Goal: Information Seeking & Learning: Learn about a topic

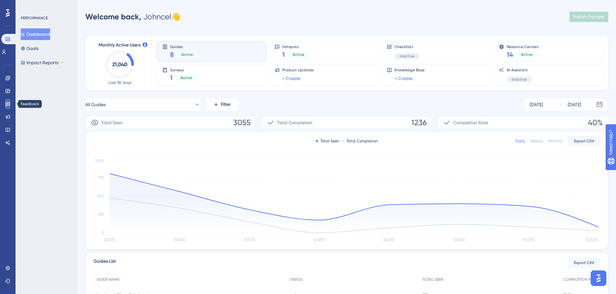
click at [10, 104] on icon at bounding box center [7, 103] width 5 height 5
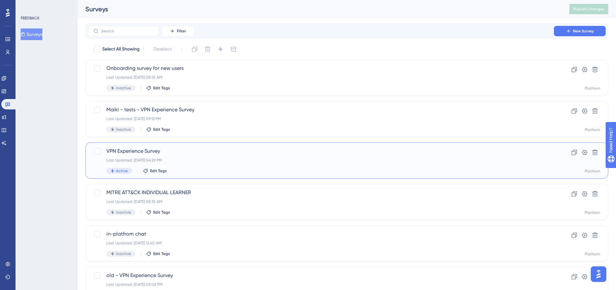
click at [208, 160] on div "Last Updated: Sep 10 2025, 04:29 PM" at bounding box center [320, 159] width 429 height 5
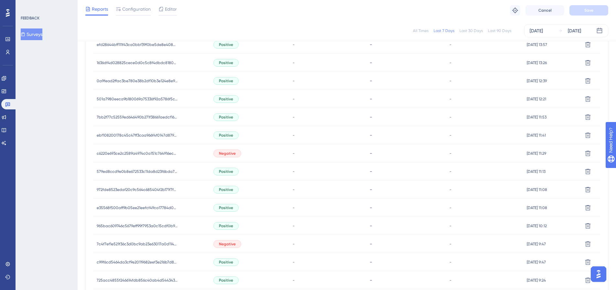
scroll to position [226, 0]
click at [228, 152] on span "Negative" at bounding box center [227, 152] width 17 height 5
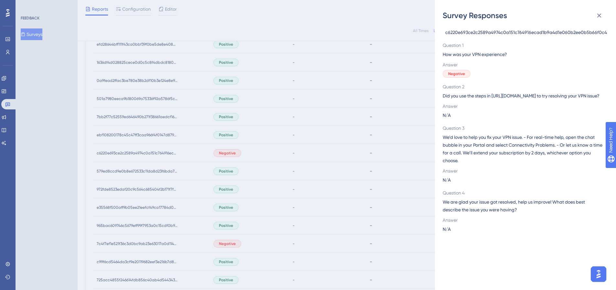
click at [484, 35] on span "c6220e693ce2c2589a4974c0a151c764916ecad1b9a4d1e060b2ee0b5b66f0c4" at bounding box center [526, 32] width 162 height 8
click at [483, 34] on span "c6220e693ce2c2589a4974c0a151c764916ecad1b9a4d1e060b2ee0b5b66f0c4" at bounding box center [526, 32] width 162 height 8
click at [483, 33] on span "c6220e693ce2c2589a4974c0a151c764916ecad1b9a4d1e060b2ee0b5b66f0c4" at bounding box center [526, 32] width 162 height 8
copy span "c6220e693ce2c2589a4974c0a151c764916ecad1b9a4d1e060b2ee0b5b66f0c4"
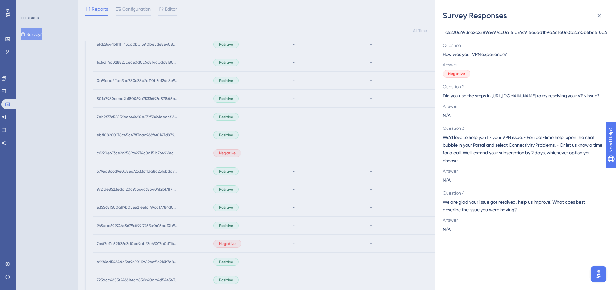
click at [233, 240] on div "Survey Responses c6220e693ce2c2589a4974c0a151c764916ecad1b9a4d1e060b2ee0b5b66f0…" at bounding box center [308, 145] width 616 height 290
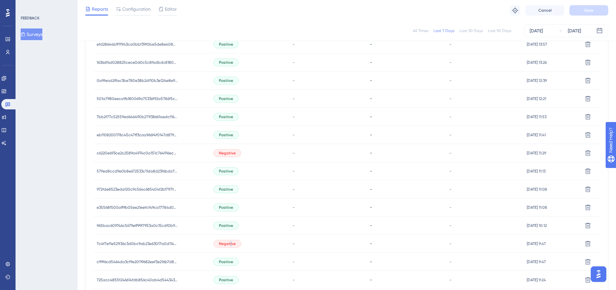
click at [228, 246] on div "Negative" at bounding box center [227, 244] width 28 height 8
click at [230, 243] on span "Negative" at bounding box center [227, 243] width 17 height 5
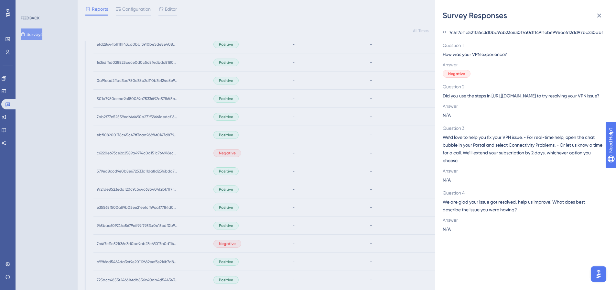
click at [521, 33] on span "7c4f7ef1e521f36c3d0bc9ab23e63017a0d1149f1eb6996ee412dd97bc230abf" at bounding box center [526, 32] width 154 height 8
copy span "7c4f7ef1e521f36c3d0bc9ab23e63017a0d1149f1eb6996ee412dd97bc230abf"
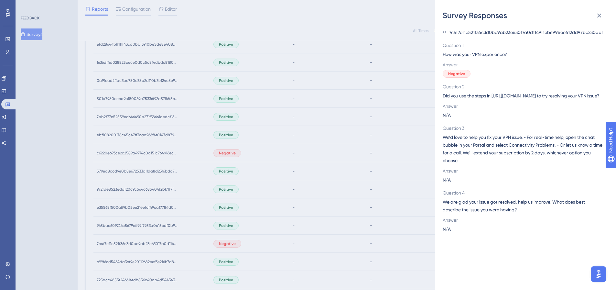
click at [264, 216] on div "Survey Responses 7c4f7ef1e521f36c3d0bc9ab23e63017a0d1149f1eb6996ee412dd97bc230a…" at bounding box center [308, 145] width 616 height 290
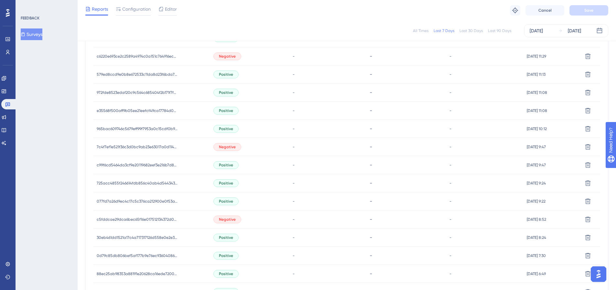
scroll to position [323, 0]
click at [231, 218] on span "Negative" at bounding box center [227, 218] width 17 height 5
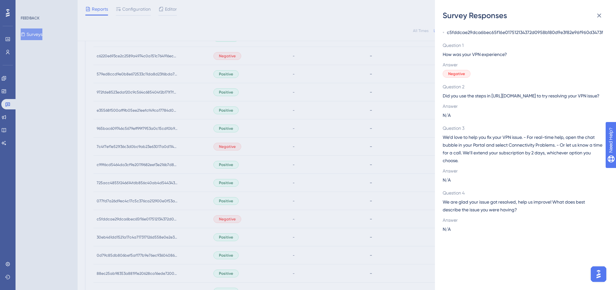
click at [471, 33] on span "c5fddcae29dca6bec65f16e017512134372d0958b180d9e3f82e96f960d3473f" at bounding box center [525, 32] width 156 height 8
copy span "c5fddcae29dca6bec65f16e017512134372d0958b180d9e3f82e96f960d3473f"
click at [243, 217] on div "Survey Responses c5fddcae29dca6bec65f16e017512134372d0958b180d9e3f82e96f960d347…" at bounding box center [308, 145] width 616 height 290
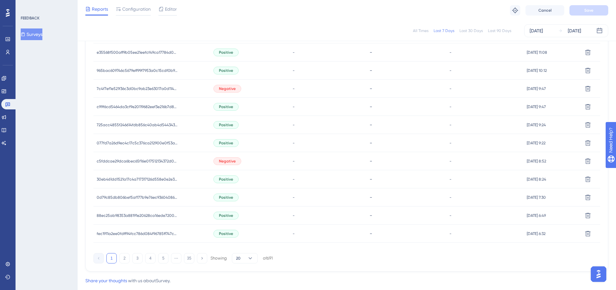
scroll to position [388, 0]
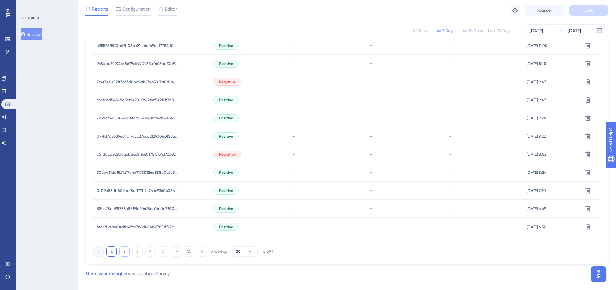
click at [124, 250] on button "2" at bounding box center [124, 251] width 10 height 10
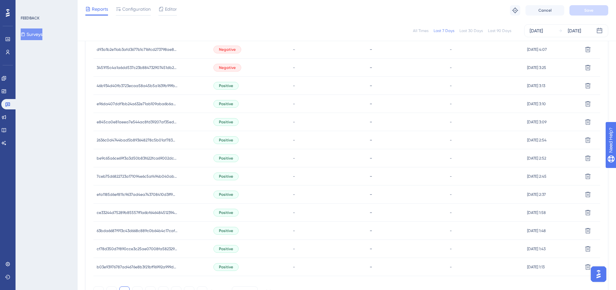
scroll to position [291, 0]
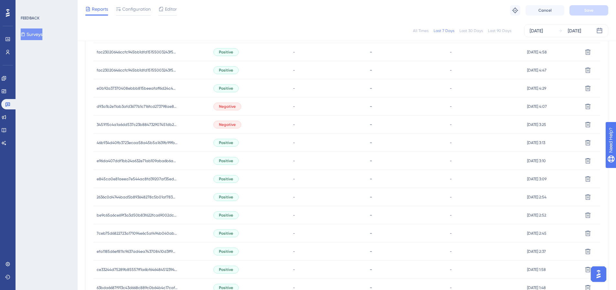
click at [225, 107] on span "Negative" at bounding box center [227, 106] width 17 height 5
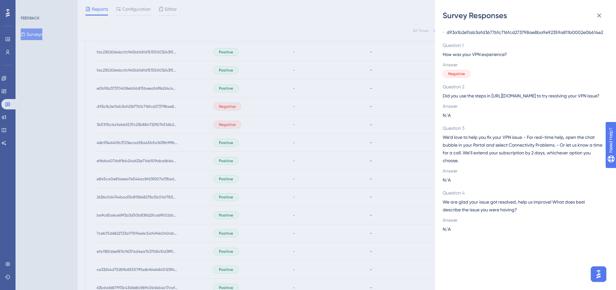
click at [484, 32] on span "d93a1b2e11ab3afd3677b1c716fcd273798ae8ba9e92359a811b0002e0b614e2" at bounding box center [524, 32] width 156 height 8
copy span "d93a1b2e11ab3afd3677b1c716fcd273798ae8ba9e92359a811b0002e0b614e2"
click at [218, 125] on div "Survey Responses d93a1b2e11ab3afd3677b1c716fcd273798ae8ba9e92359a811b0002e0b614…" at bounding box center [308, 145] width 616 height 290
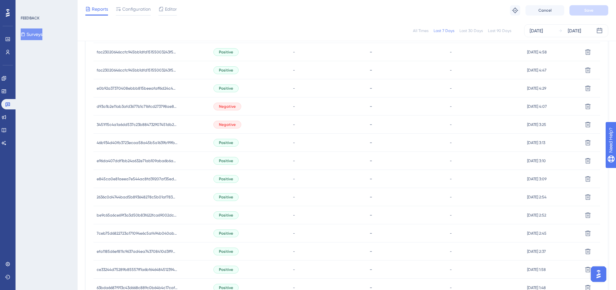
click at [222, 125] on span "Negative" at bounding box center [227, 124] width 17 height 5
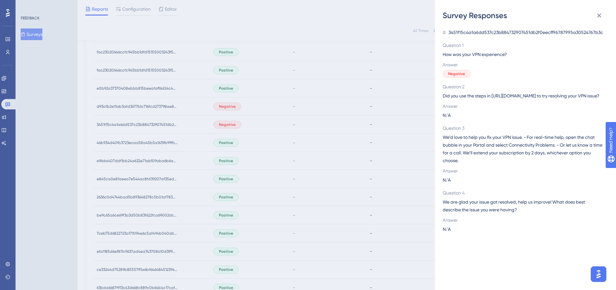
click at [490, 33] on span "3451f15c4a1a6dd537c23b884732907451db2f0eecff96787995a30524767b3c" at bounding box center [525, 32] width 155 height 8
copy span "3451f15c4a1a6dd537c23b884732907451db2f0eecff96787995a30524767b3c"
click at [204, 162] on div "Survey Responses 3451f15c4a1a6dd537c23b884732907451db2f0eecff96787995a30524767b…" at bounding box center [308, 145] width 616 height 290
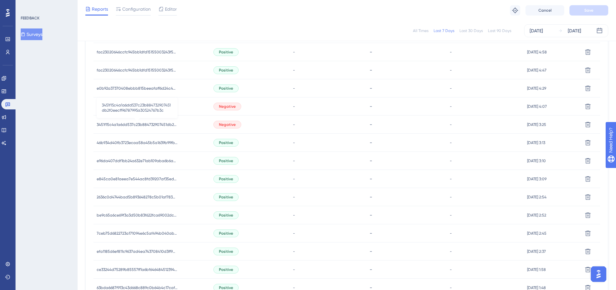
click at [107, 126] on span "3451f15c4a1a6dd537c23b884732907451db2f0eecff96787995a30524767b3c" at bounding box center [137, 124] width 81 height 5
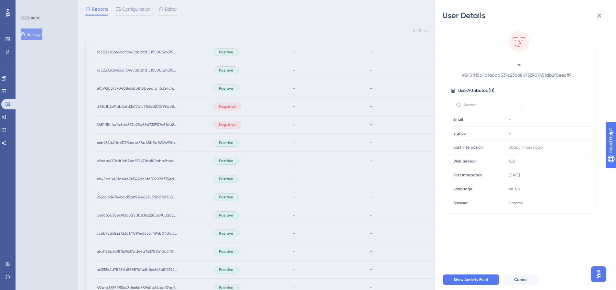
click at [211, 123] on div "User Details - # 3451f15c4a1a6dd537c23b884732907451db2f0eecff96787995a30524767b…" at bounding box center [308, 145] width 616 height 290
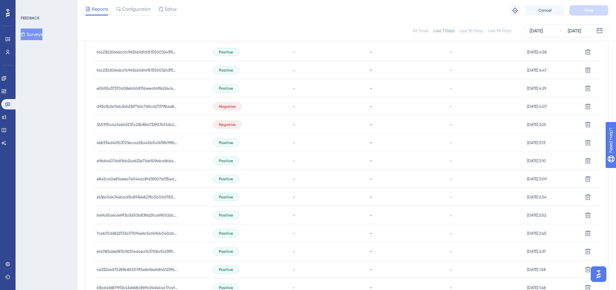
click at [229, 124] on span "Negative" at bounding box center [227, 124] width 17 height 5
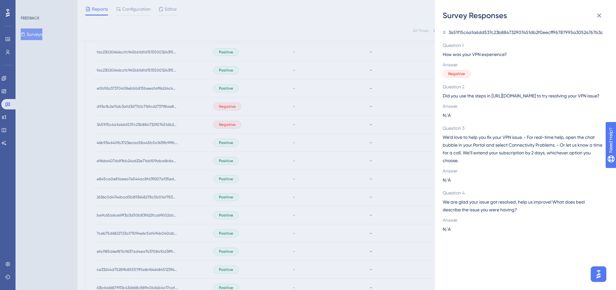
click at [508, 33] on span "3451f15c4a1a6dd537c23b884732907451db2f0eecff96787995a30524767b3c" at bounding box center [525, 32] width 155 height 8
copy span "3451f15c4a1a6dd537c23b884732907451db2f0eecff96787995a30524767b3c"
click at [240, 136] on div "Survey Responses 3451f15c4a1a6dd537c23b884732907451db2f0eecff96787995a30524767b…" at bounding box center [308, 145] width 616 height 290
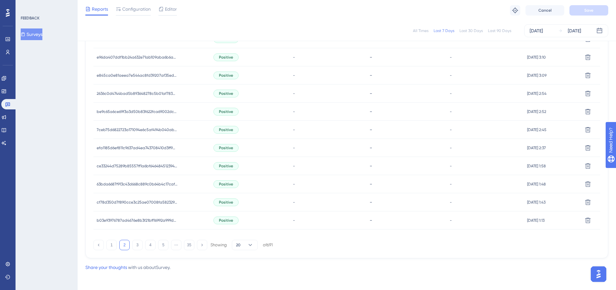
scroll to position [396, 0]
click at [138, 242] on button "3" at bounding box center [137, 243] width 10 height 10
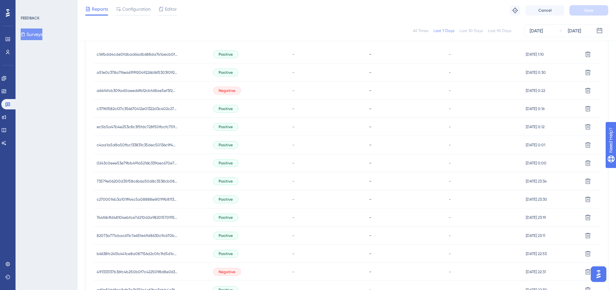
scroll to position [170, 0]
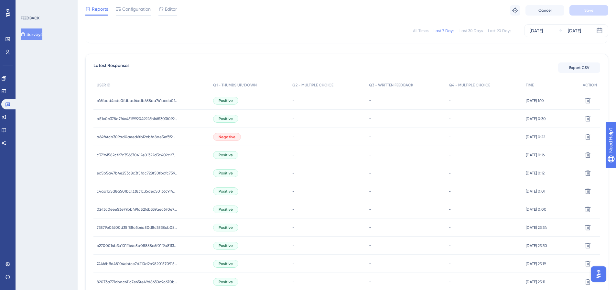
click at [223, 137] on span "Negative" at bounding box center [227, 136] width 17 height 5
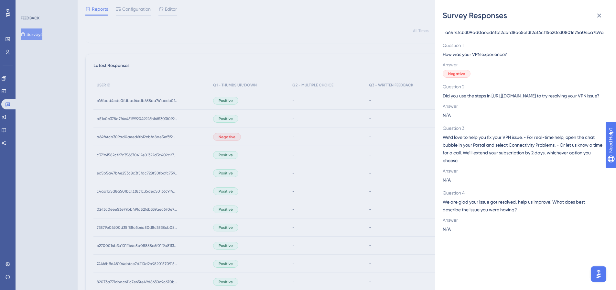
click at [484, 32] on span "a64f4fcb309ad0aeed6fb12cbfd8ae5ef3f2af4cf15e20e30801676a04ca7b9a" at bounding box center [524, 32] width 158 height 8
copy span "a64f4fcb309ad0aeed6fb12cbfd8ae5ef3f2af4cf15e20e30801676a04ca7b9a"
click at [248, 202] on div "Survey Responses a64f4fcb309ad0aeed6fb12cbfd8ae5ef3f2af4cf15e20e30801676a04ca7b…" at bounding box center [308, 145] width 616 height 290
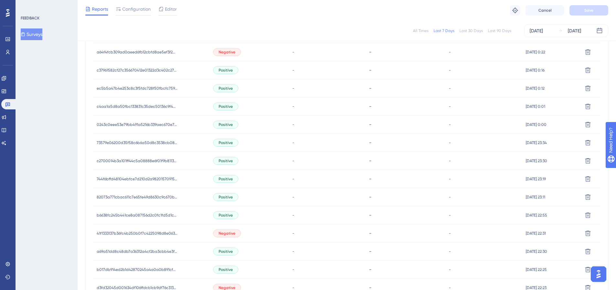
scroll to position [267, 0]
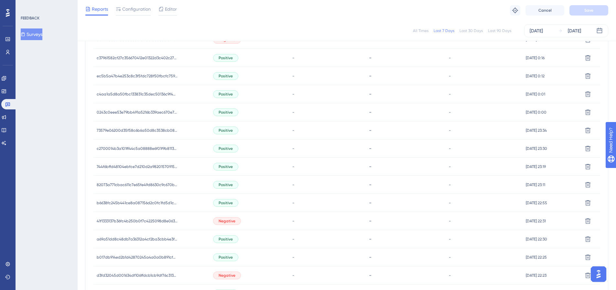
click at [226, 220] on span "Negative" at bounding box center [227, 220] width 17 height 5
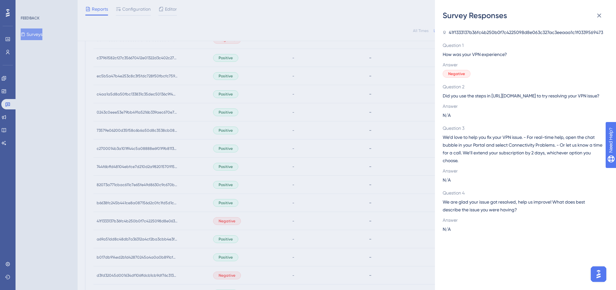
click at [502, 35] on span "41f1333137b36fc4b250b0f7c4225098d8e063c327ac3eeaaa1c1f0339569473" at bounding box center [526, 32] width 154 height 8
copy span "41f1333137b36fc4b250b0f7c4225098d8e063c327ac3eeaaa1c1f0339569473"
click at [247, 242] on div "Survey Responses 41f1333137b36fc4b250b0f7c4225098d8e063c327ac3eeaaa1c1f03395694…" at bounding box center [308, 145] width 616 height 290
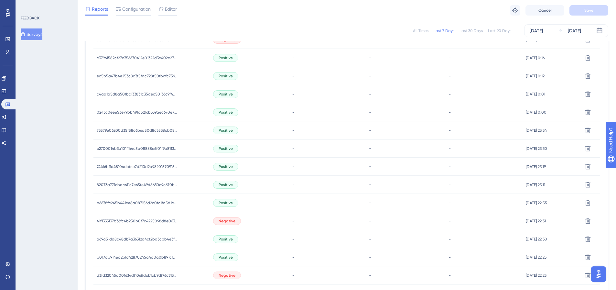
click at [226, 274] on span "Negative" at bounding box center [227, 274] width 17 height 5
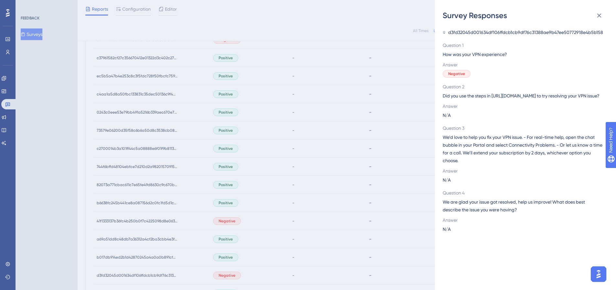
click at [496, 32] on span "d3fd32045d001634df106ffdcb1cb9df76c31388ae9b47ee50772918e4b5b158" at bounding box center [525, 32] width 155 height 8
click at [251, 235] on div "Survey Responses d3fd32045d001634df106ffdcb1cb9df76c31388ae9b47ee50772918e4b5b1…" at bounding box center [308, 145] width 616 height 290
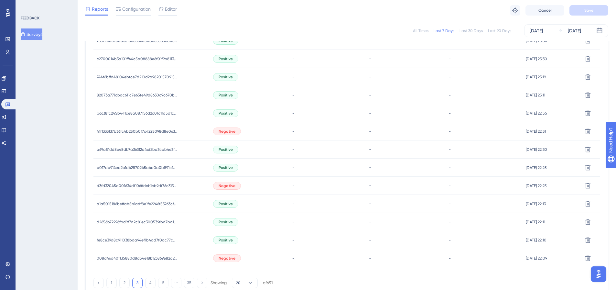
scroll to position [364, 0]
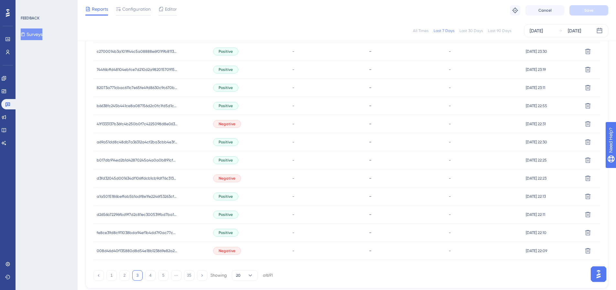
click at [226, 249] on span "Negative" at bounding box center [227, 250] width 17 height 5
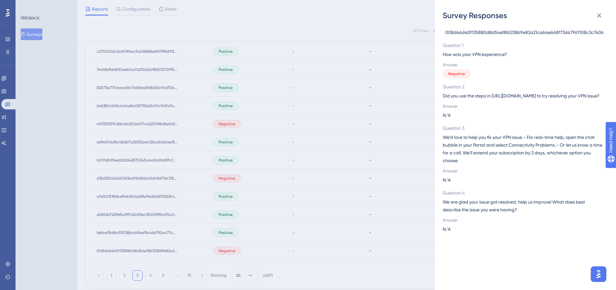
click at [493, 33] on span "008d46d40f135880d8d54e18b123869e82a21ca6ae668f73d47961108c3c7406" at bounding box center [524, 32] width 158 height 8
click at [239, 252] on div "Survey Responses 008d46d40f135880d8d54e18b123869e82a21ca6ae668f73d47961108c3c74…" at bounding box center [308, 145] width 616 height 290
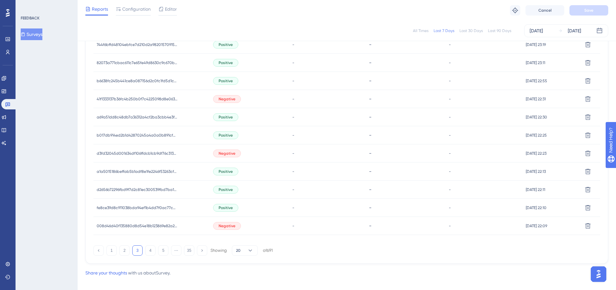
scroll to position [396, 0]
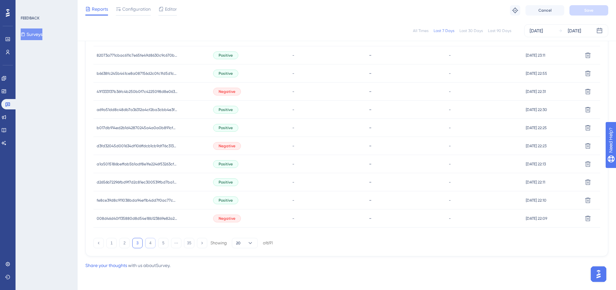
click at [149, 241] on button "4" at bounding box center [150, 243] width 10 height 10
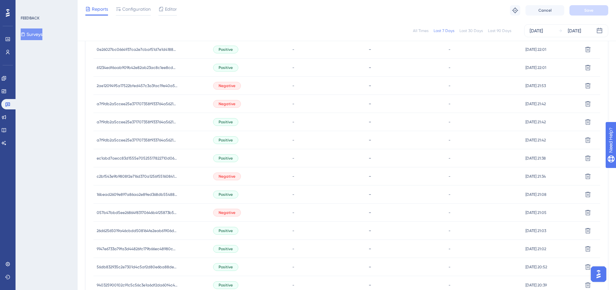
scroll to position [235, 0]
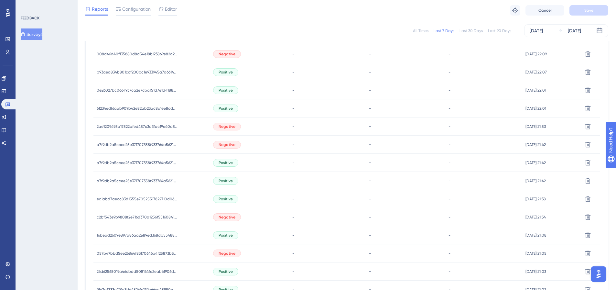
click at [223, 126] on span "Negative" at bounding box center [227, 126] width 17 height 5
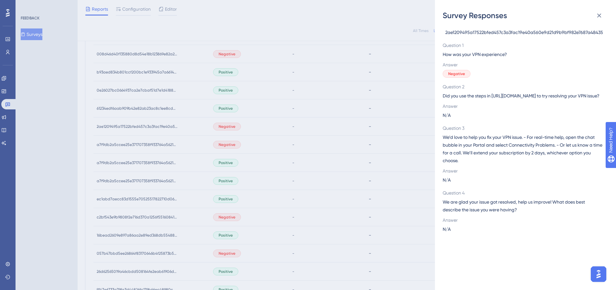
click at [525, 28] on div "2ae1209495a17522bfed457c3a3fac19e40a560e9d21d9b9bf982e7687a48435 Question 1 How…" at bounding box center [527, 155] width 171 height 269
click at [227, 122] on div "Survey Responses 2ae1209495a17522bfed457c3a3fac19e40a560e9d21d9b9bf982e7687a484…" at bounding box center [308, 145] width 616 height 290
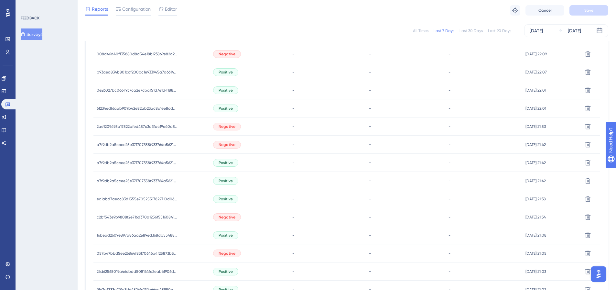
click at [231, 125] on span "Negative" at bounding box center [227, 126] width 17 height 5
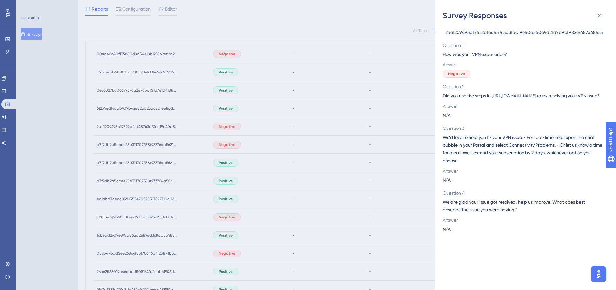
click at [217, 143] on div "Survey Responses 2ae1209495a17522bfed457c3a3fac19e40a560e9d21d9b9bf982e7687a484…" at bounding box center [308, 145] width 616 height 290
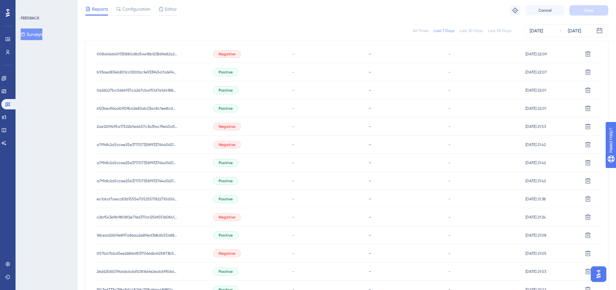
click at [223, 146] on span "Negative" at bounding box center [227, 144] width 17 height 5
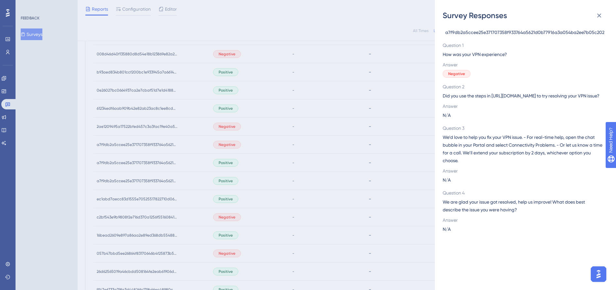
click at [527, 35] on span "a7f9db2a5ccee25e371707358f933764a5621d0b77916a3a054ba2ee7b05c202" at bounding box center [524, 32] width 159 height 8
click at [226, 215] on div "Survey Responses a7f9db2a5ccee25e371707358f933764a5621d0b77916a3a054ba2ee7b05c2…" at bounding box center [308, 145] width 616 height 290
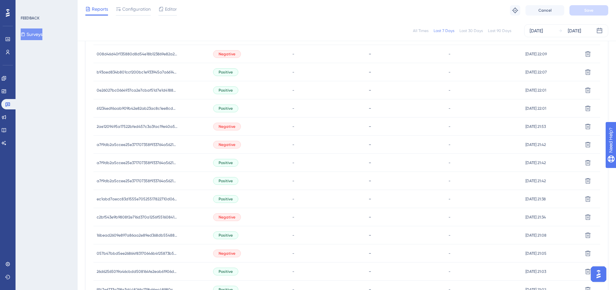
click at [228, 219] on span "Negative" at bounding box center [227, 216] width 17 height 5
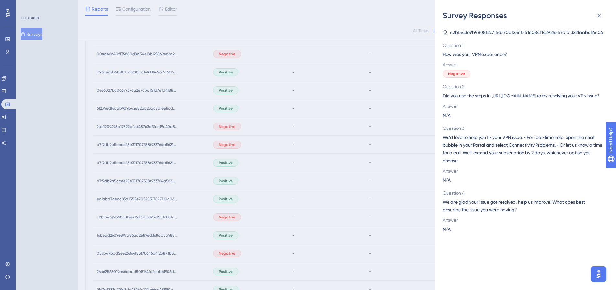
click at [476, 33] on span "c2bf543e9b9808f2e716d370a1256f55160841142924567c1b13221aaba16c04" at bounding box center [526, 32] width 153 height 8
click at [230, 259] on div "Survey Responses c2bf543e9b9808f2e716d370a1256f55160841142924567c1b13221aaba16c…" at bounding box center [308, 145] width 616 height 290
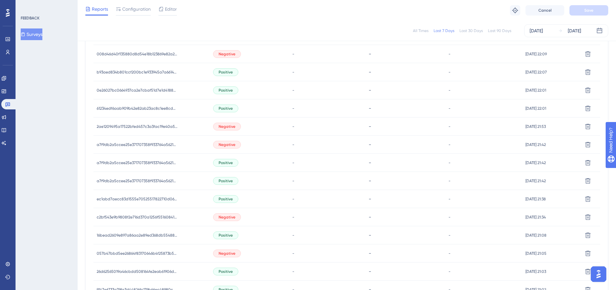
click at [223, 254] on span "Negative" at bounding box center [227, 253] width 17 height 5
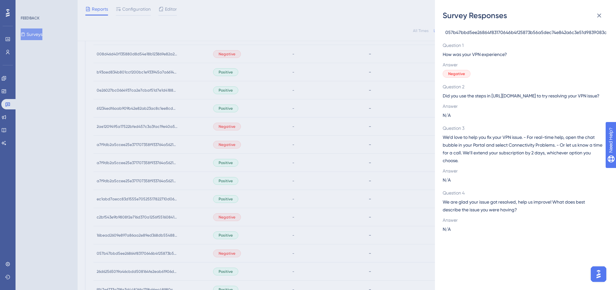
click at [463, 29] on span "057b47bbd5ee26864f83170646b4f25873b56a5dec74e842a6c3e51d9839083c" at bounding box center [525, 32] width 161 height 8
click at [265, 245] on div "Survey Responses 057b47bbd5ee26864f83170646b4f25873b56a5dec74e842a6c3e51d983908…" at bounding box center [308, 145] width 616 height 290
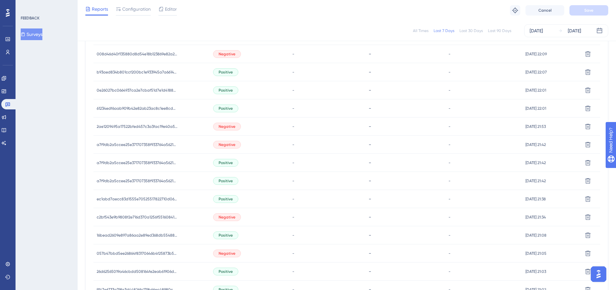
click at [224, 255] on span "Negative" at bounding box center [227, 253] width 17 height 5
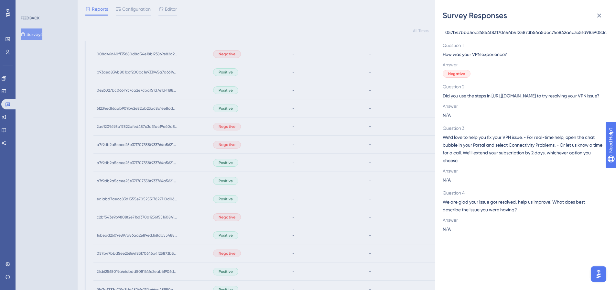
click at [234, 251] on div "Survey Responses 057b47bbd5ee26864f83170646b4f25873b56a5dec74e842a6c3e51d983908…" at bounding box center [308, 145] width 616 height 290
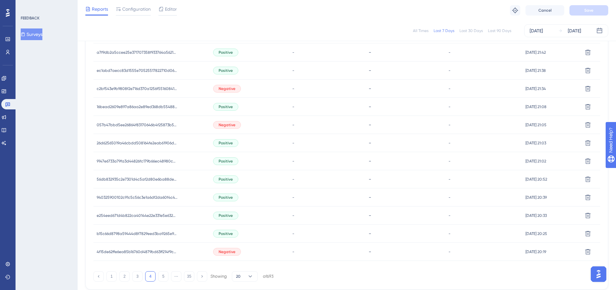
scroll to position [396, 0]
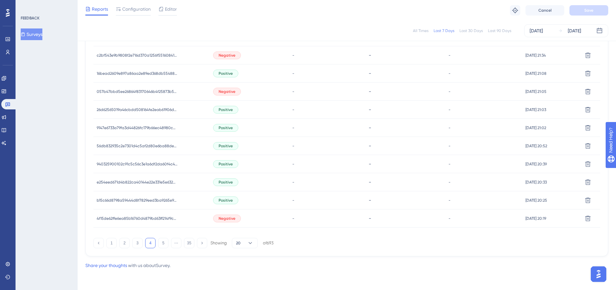
click at [219, 219] on span "Negative" at bounding box center [227, 218] width 17 height 5
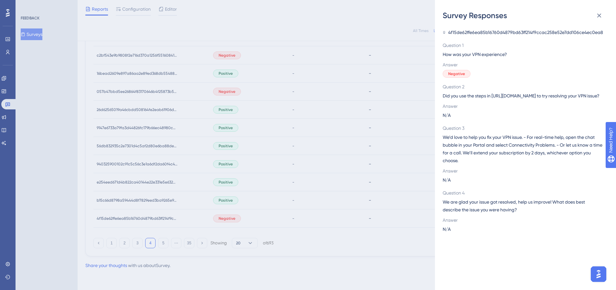
click at [495, 30] on span "4f15de62ffe6ea85b16760d4879bd63ff214f9ccac258e52e7dd106ce4ec0ea8" at bounding box center [525, 32] width 155 height 8
click at [265, 205] on div "Survey Responses 4f15de62ffe6ea85b16760d4879bd63ff214f9ccac258e52e7dd106ce4ec0e…" at bounding box center [308, 145] width 616 height 290
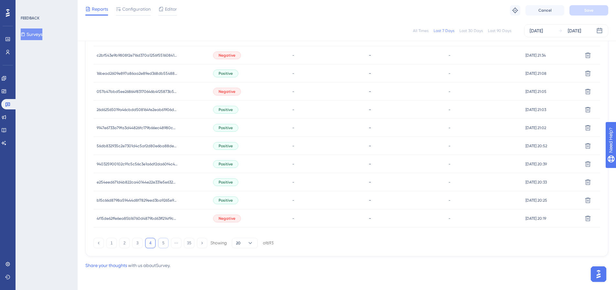
click at [161, 244] on button "5" at bounding box center [163, 243] width 10 height 10
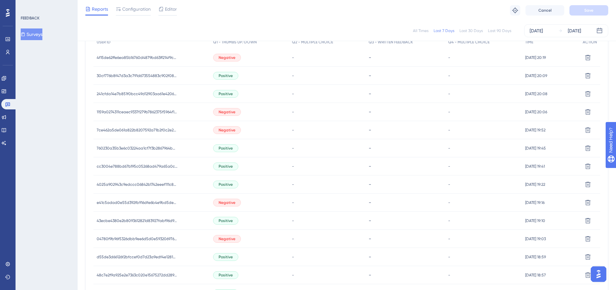
scroll to position [202, 0]
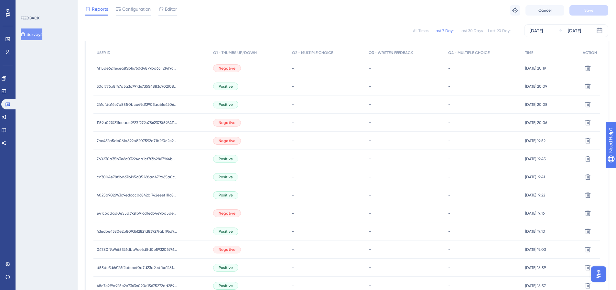
click at [222, 120] on span "Negative" at bounding box center [227, 122] width 17 height 5
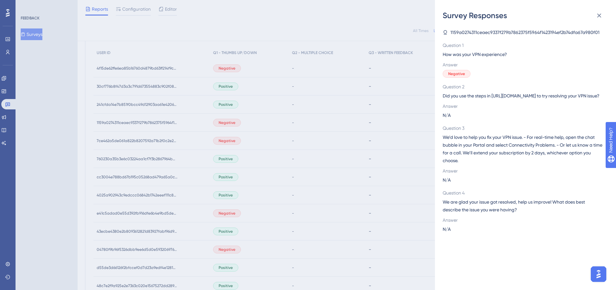
click at [475, 36] on div "1159a0274311ceaec9337f279b7862375f5964f1423194ef2b74dfa67a980f01 Question 1 How…" at bounding box center [522, 130] width 160 height 204
click at [231, 139] on div "Survey Responses 1159a0274311ceaec9337f279b7862375f5964f1423194ef2b74dfa67a980f…" at bounding box center [308, 145] width 616 height 290
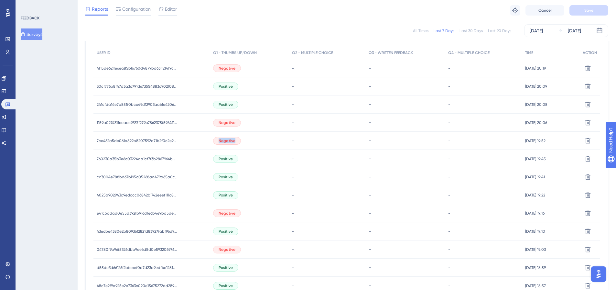
click at [230, 139] on span "Negative" at bounding box center [227, 140] width 17 height 5
click at [226, 142] on span "Negative" at bounding box center [227, 140] width 17 height 5
click at [228, 141] on span "Negative" at bounding box center [227, 140] width 17 height 5
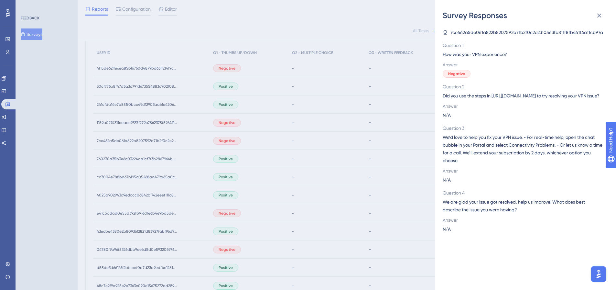
click at [471, 34] on span "7ce462a5de061a822b8207592a71b2f0c2e2310563fb811f8fb461f4a11cb97a" at bounding box center [526, 32] width 153 height 8
click at [229, 212] on div "Survey Responses 7ce462a5de061a822b8207592a71b2f0c2e2310563fb811f8fb461f4a11cb9…" at bounding box center [308, 145] width 616 height 290
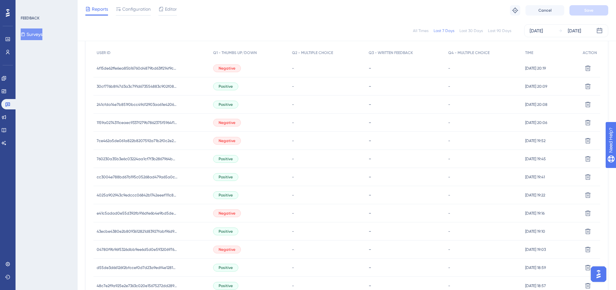
click at [225, 213] on span "Negative" at bounding box center [227, 212] width 17 height 5
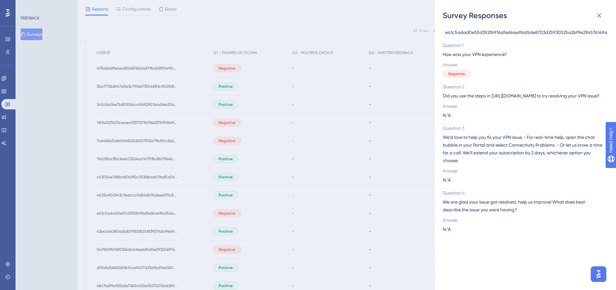
click at [529, 33] on span "e41c5adad0e55d392fb916dfe6b4e9bd5de8703d25930525a2bf9e296576149a" at bounding box center [526, 32] width 162 height 8
click at [226, 246] on div "Survey Responses e41c5adad0e55d392fb916dfe6b4e9bd5de8703d25930525a2bf9e29657614…" at bounding box center [308, 145] width 616 height 290
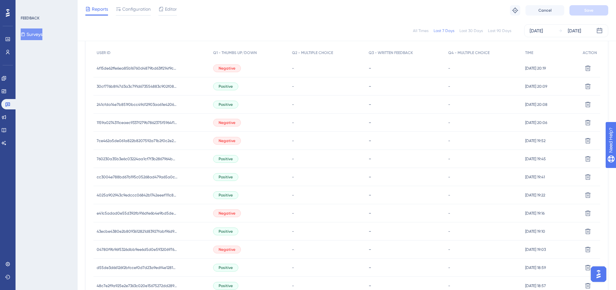
click at [227, 248] on span "Negative" at bounding box center [227, 249] width 17 height 5
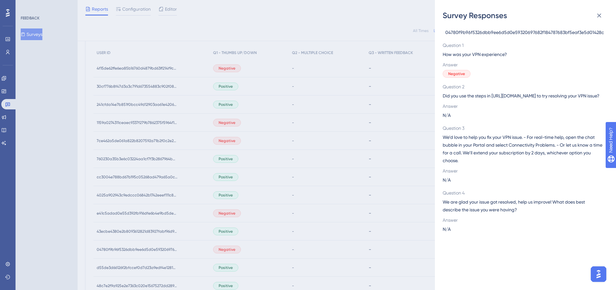
click at [493, 33] on span "04780f9b96f5326dbb9ee6d5d0e59320697682f184787683bf5eaf3e5d01428c" at bounding box center [524, 32] width 159 height 8
click at [232, 245] on div "Survey Responses 04780f9b96f5326dbb9ee6d5d0e59320697682f184787683bf5eaf3e5d0142…" at bounding box center [308, 145] width 616 height 290
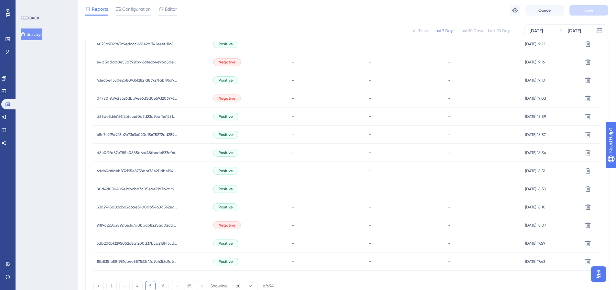
scroll to position [364, 0]
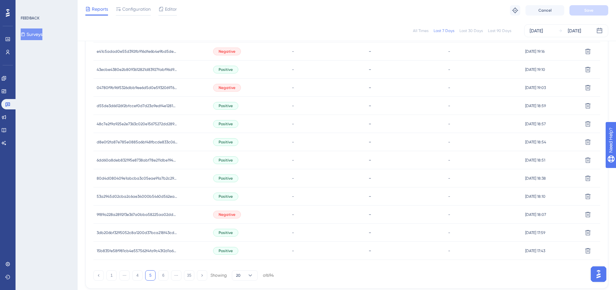
click at [231, 214] on span "Negative" at bounding box center [227, 214] width 17 height 5
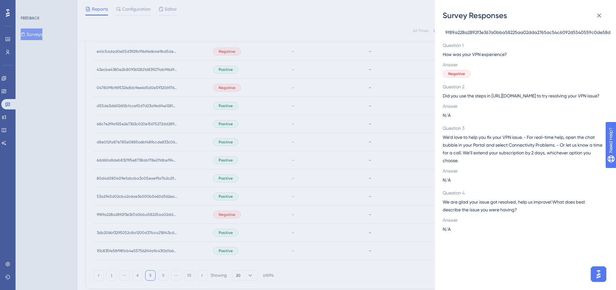
click at [468, 33] on span "9f89a228a2892f3e367a0bba58225aa02dda2765ac54c6092d5540559c0de58d" at bounding box center [527, 32] width 165 height 8
click at [237, 229] on div "Survey Responses 9f89a228a2892f3e367a0bba58225aa02dda2765ac54c6092d5540559c0de5…" at bounding box center [308, 145] width 616 height 290
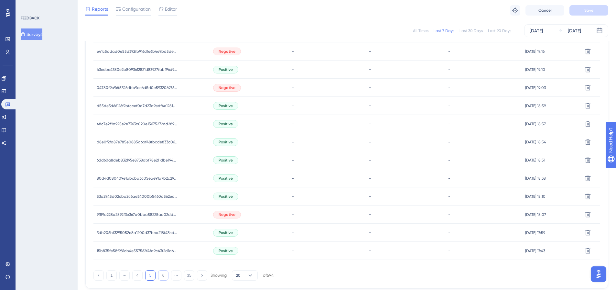
click at [164, 274] on button "6" at bounding box center [163, 275] width 10 height 10
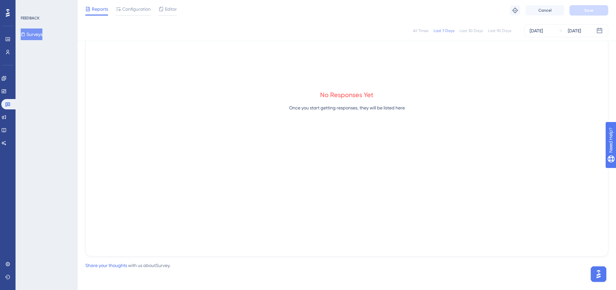
scroll to position [278, 0]
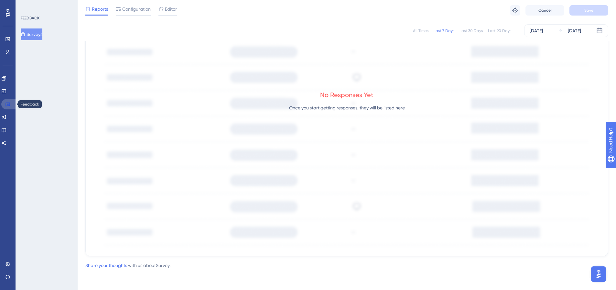
click at [5, 104] on link at bounding box center [9, 104] width 16 height 10
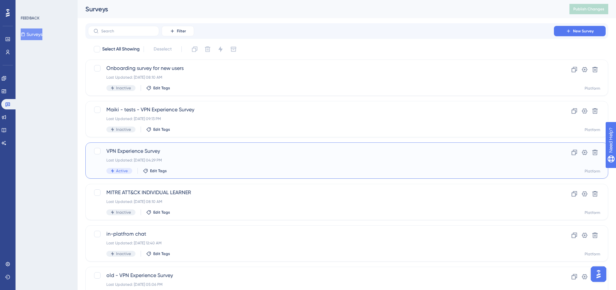
click at [159, 150] on span "VPN Experience Survey" at bounding box center [320, 151] width 429 height 8
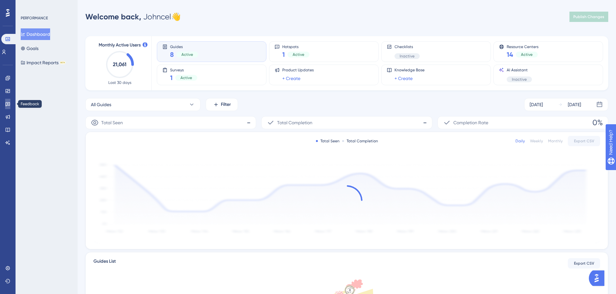
click at [8, 99] on link at bounding box center [7, 104] width 5 height 10
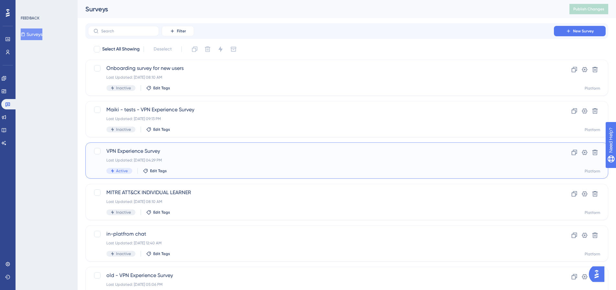
click at [177, 150] on span "VPN Experience Survey" at bounding box center [320, 151] width 429 height 8
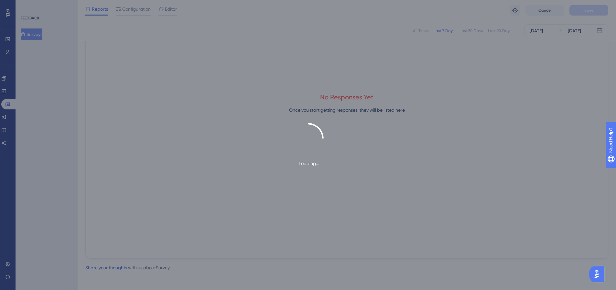
scroll to position [278, 0]
click at [353, 41] on div "Loading..." at bounding box center [308, 145] width 616 height 290
